Goal: Task Accomplishment & Management: Manage account settings

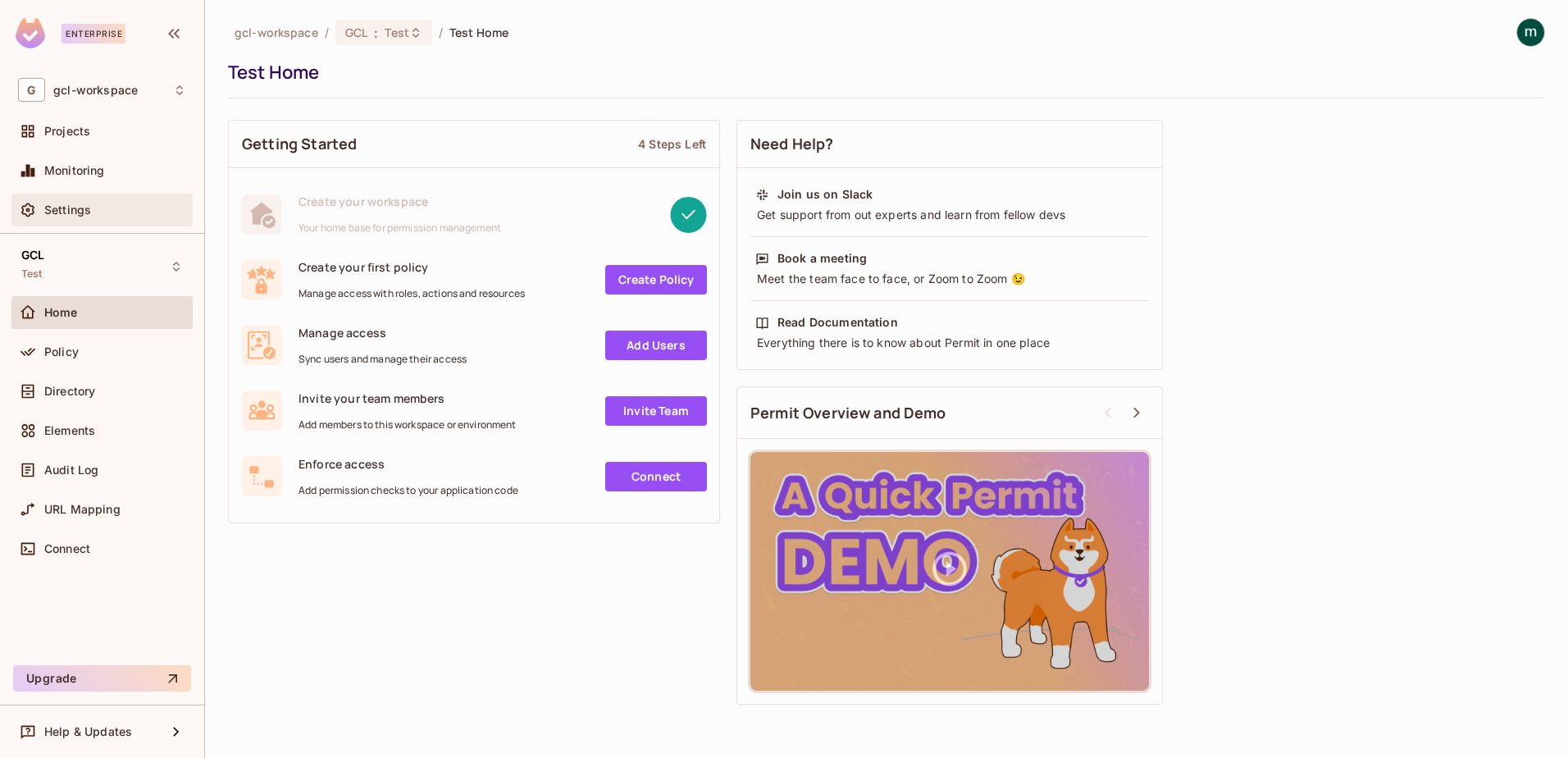
click at [45, 207] on span "Settings" at bounding box center [67, 210] width 47 height 13
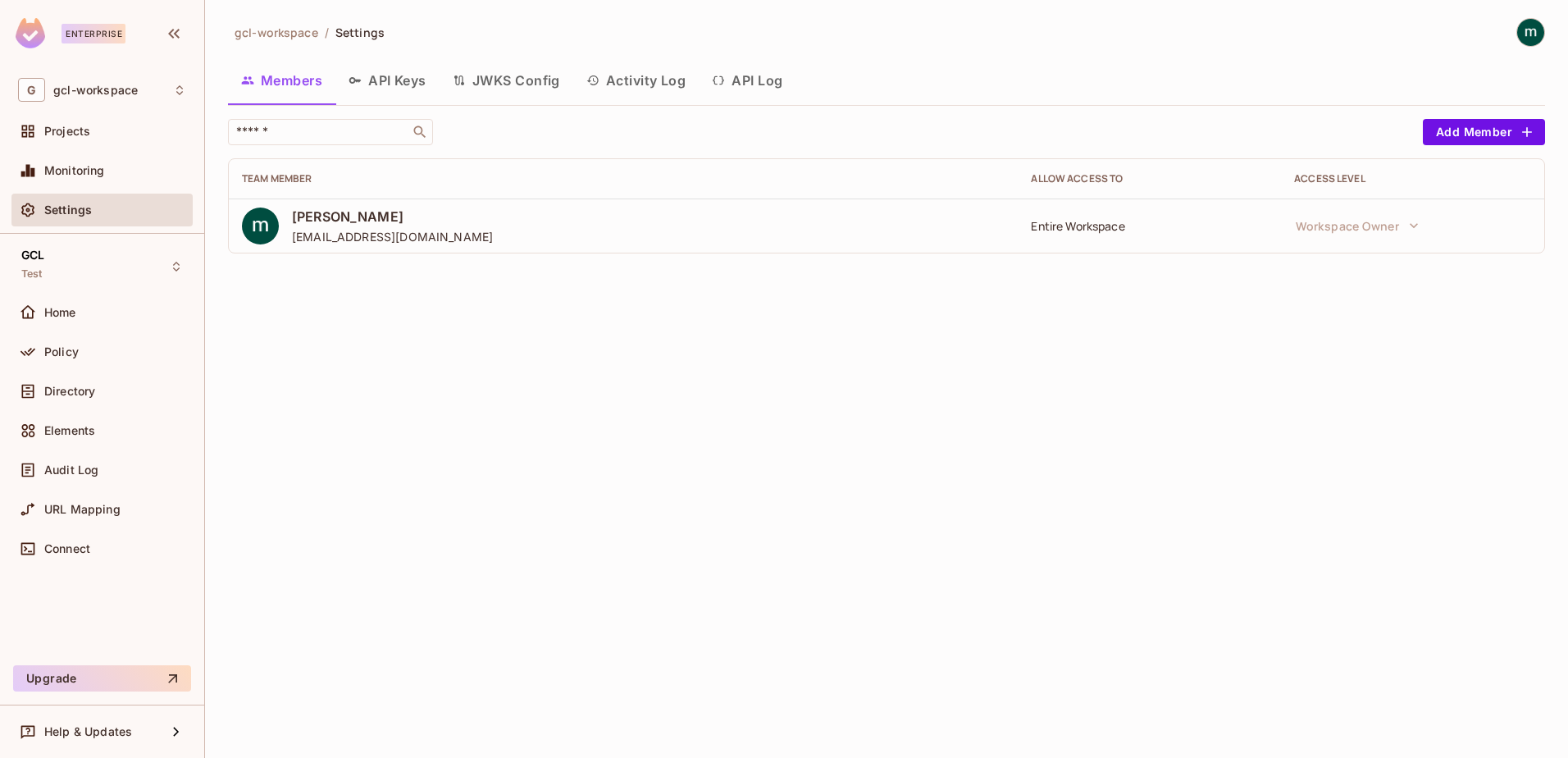
click at [396, 79] on button "API Keys" at bounding box center [387, 80] width 104 height 41
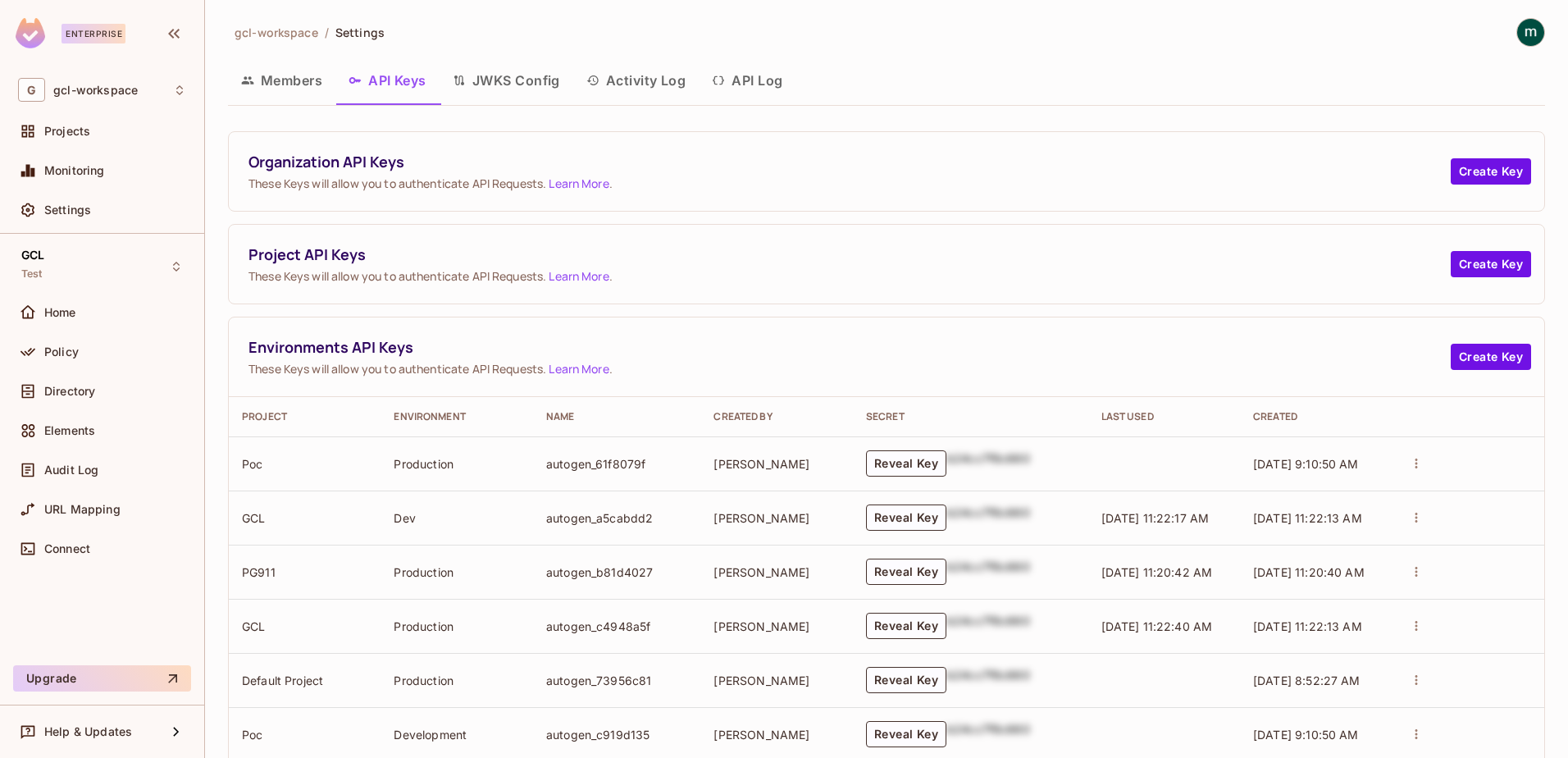
scroll to position [164, 0]
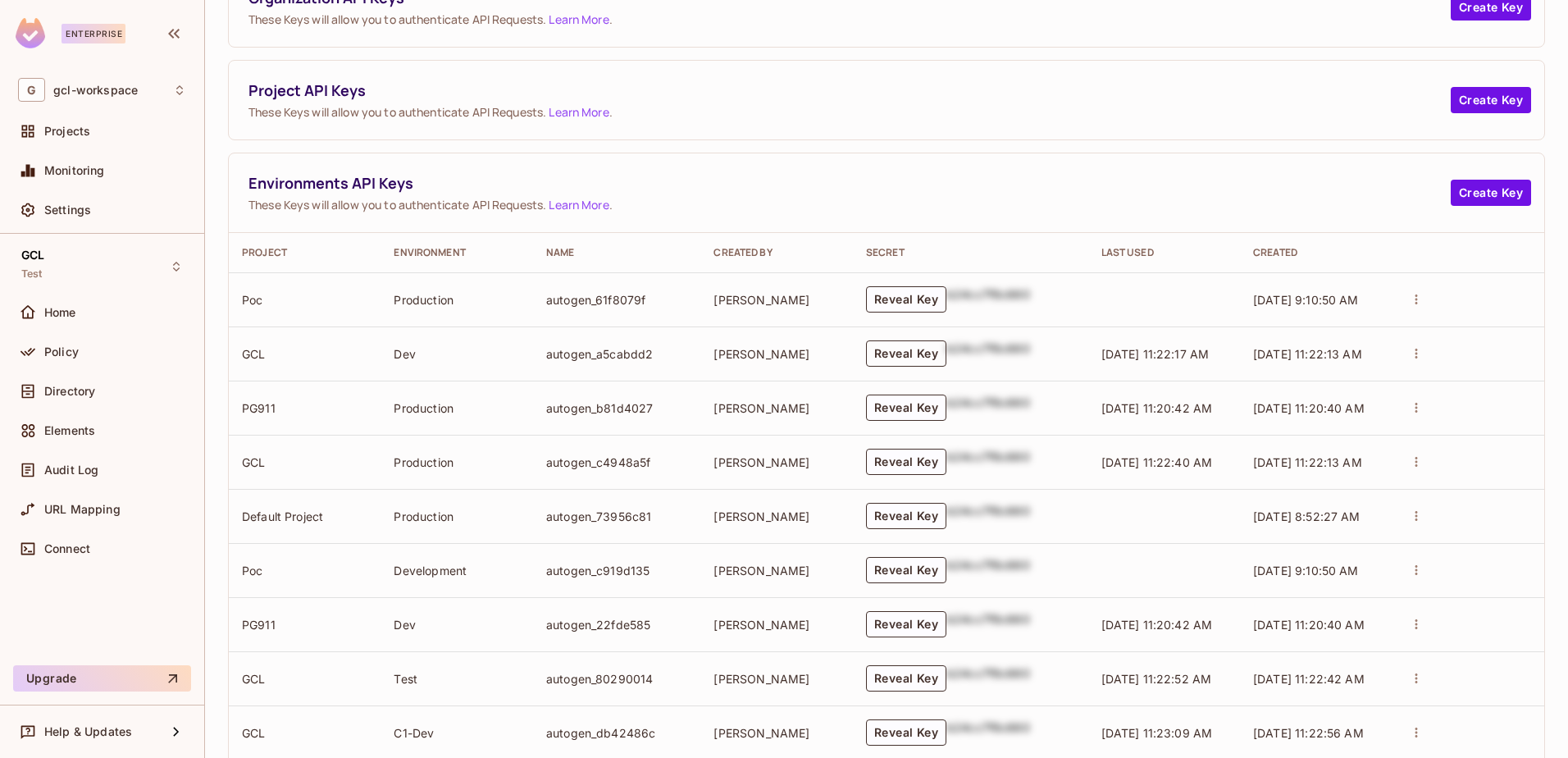
click at [888, 352] on button "Reveal Key" at bounding box center [906, 353] width 80 height 26
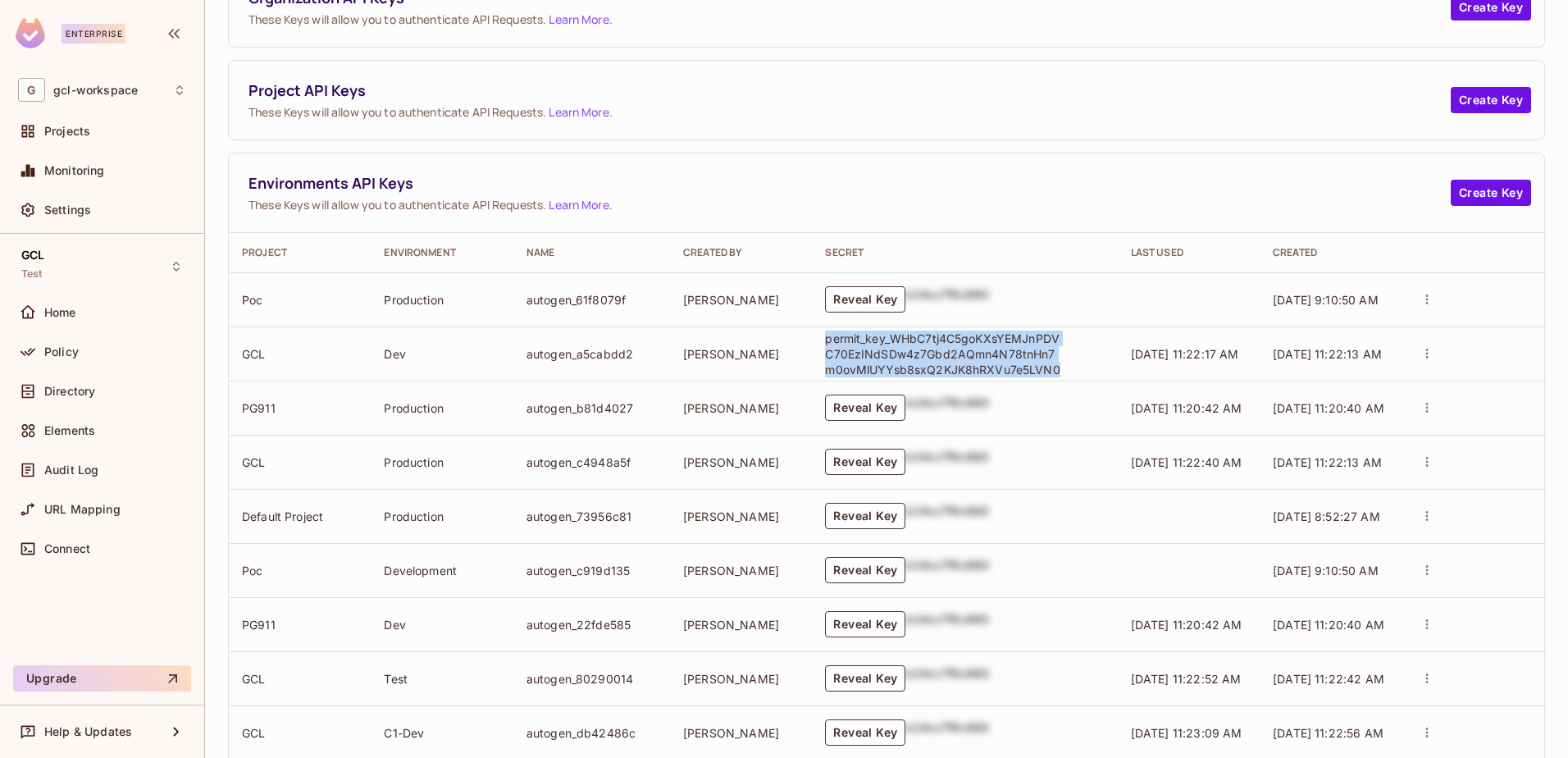
drag, startPoint x: 818, startPoint y: 341, endPoint x: 1053, endPoint y: 371, distance: 236.9
click at [1053, 371] on p "permit_key_WHbC7tj4C5goKXsYEMJnPDVC70EzINdSDw4z7Gbd2AQmn4N78tnHn7m0ovMlUYYsb8sx…" at bounding box center [943, 354] width 238 height 47
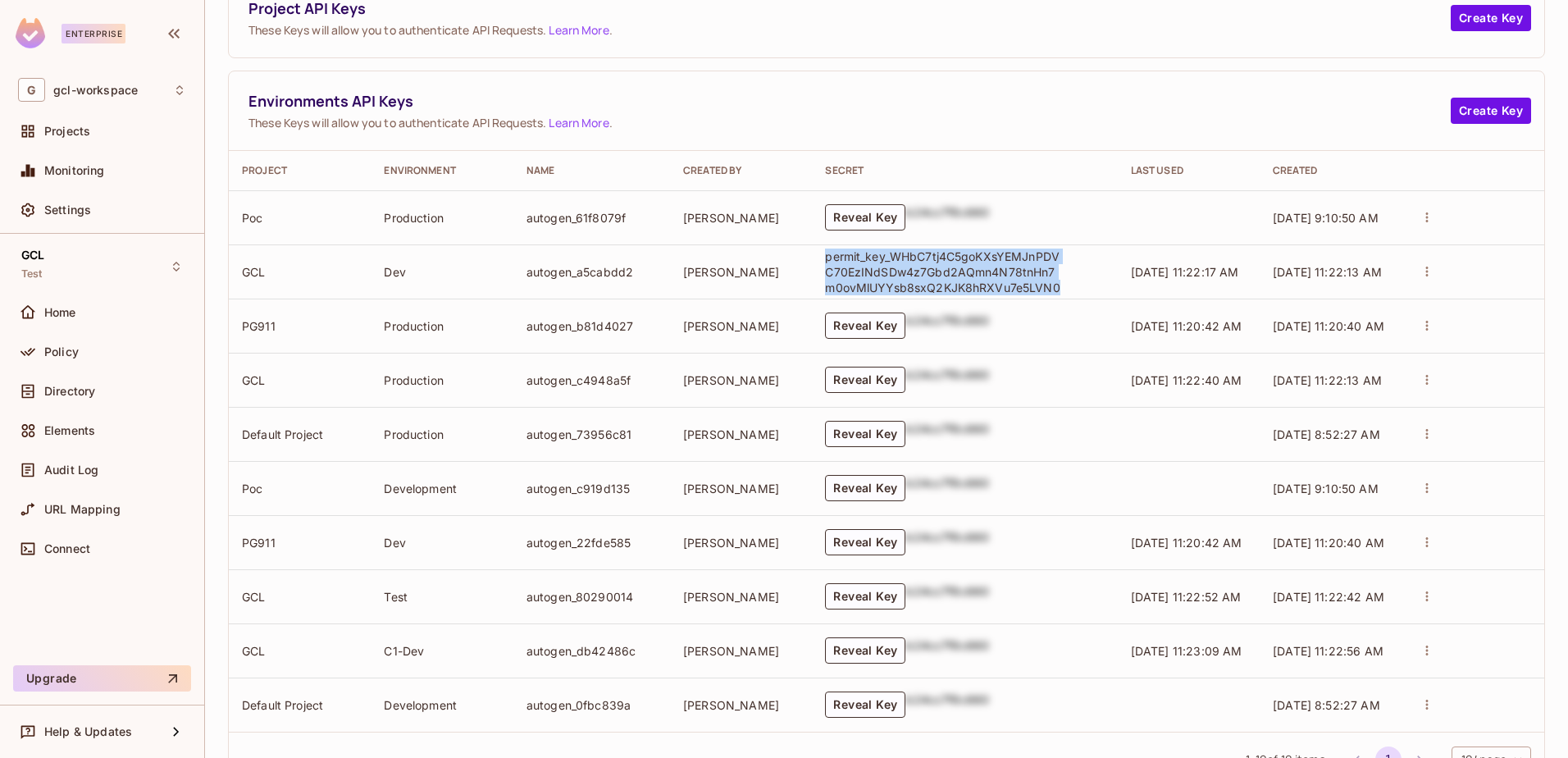
scroll to position [311, 0]
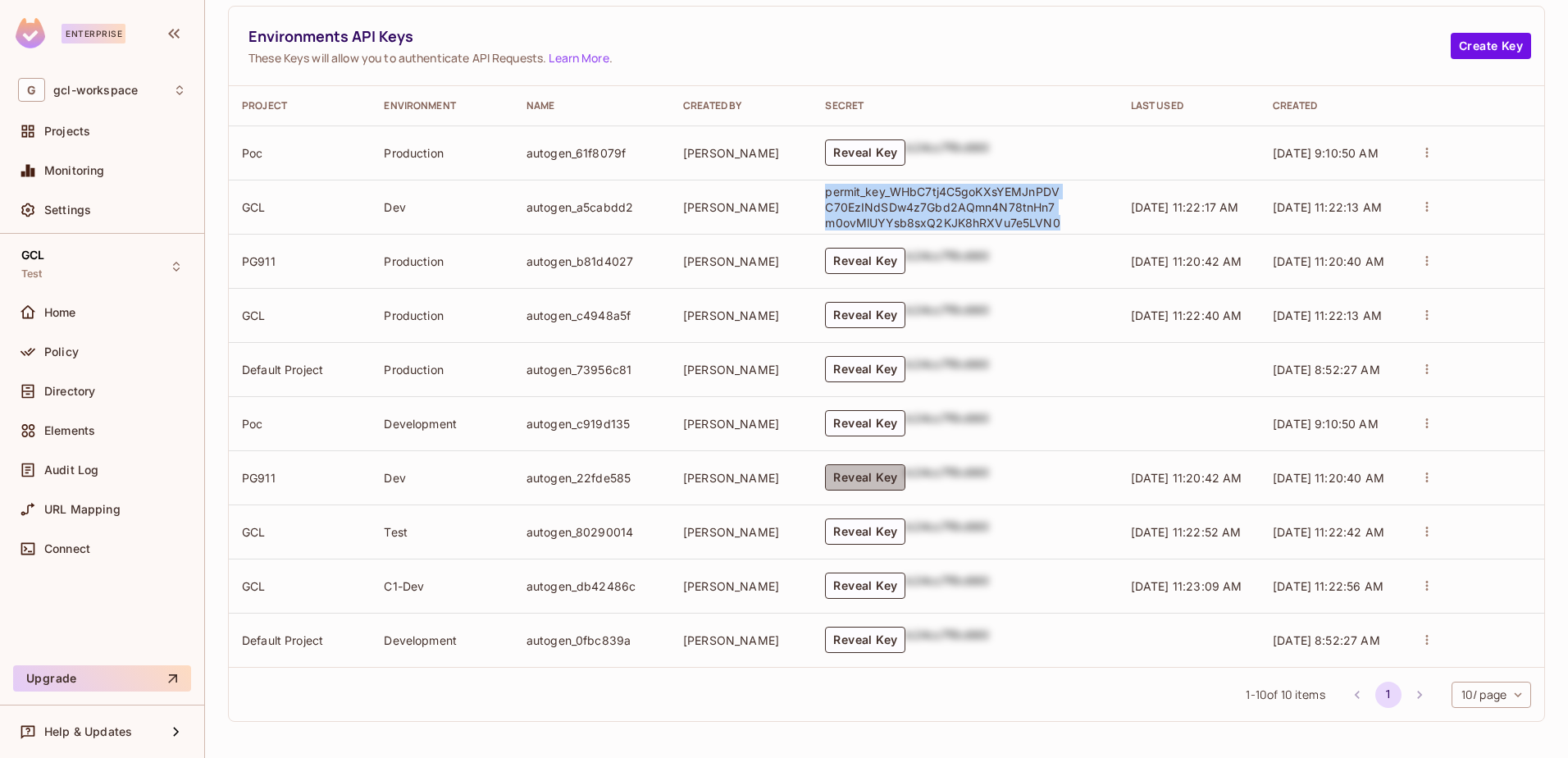
click at [862, 483] on button "Reveal Key" at bounding box center [864, 477] width 80 height 26
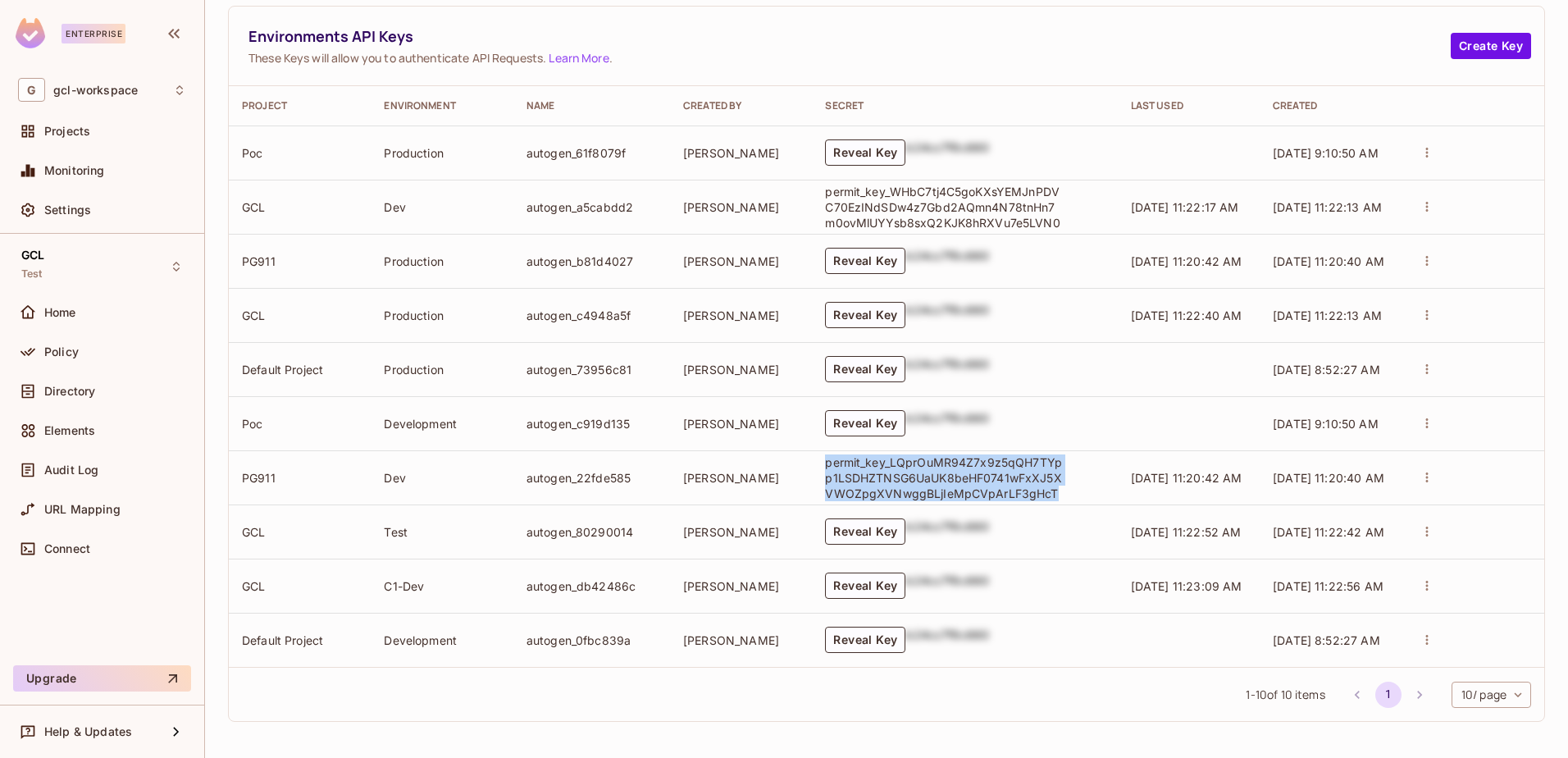
drag, startPoint x: 818, startPoint y: 467, endPoint x: 1056, endPoint y: 500, distance: 240.3
click at [1056, 500] on p "permit_key_LQprOuMR94Z7x9z5qQH7TYpp1LSDHZTNSG6UaUK8beHF0741wFxXJ5XVWOZpgXVNwggB…" at bounding box center [943, 477] width 238 height 47
copy p "permit_key_LQprOuMR94Z7x9z5qQH7TYpp1LSDHZTNSG6UaUK8beHF0741wFxXJ5XVWOZpgXVNwggB…"
